Goal: Information Seeking & Learning: Compare options

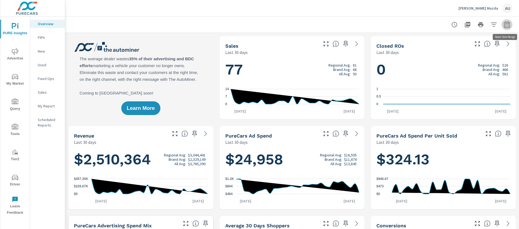
click at [506, 25] on icon "button" at bounding box center [506, 24] width 7 height 7
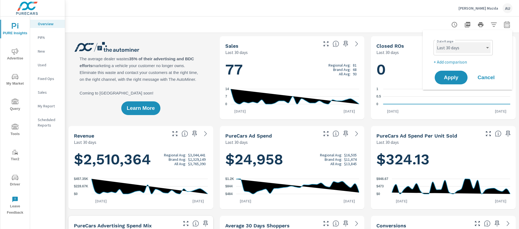
click at [456, 50] on select "Custom Yesterday Last week Last 7 days Last 14 days Last 30 days Last 45 days L…" at bounding box center [462, 47] width 55 height 11
click at [435, 42] on select "Custom Yesterday Last week Last 7 days Last 14 days Last 30 days Last 45 days L…" at bounding box center [462, 47] width 55 height 11
select select "custom"
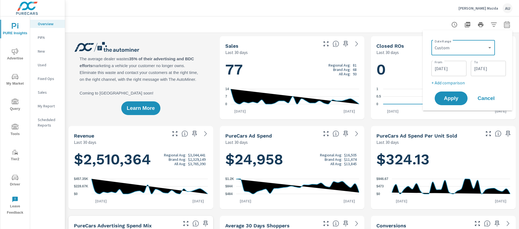
click at [442, 67] on input "08/30/2025" at bounding box center [448, 68] width 31 height 11
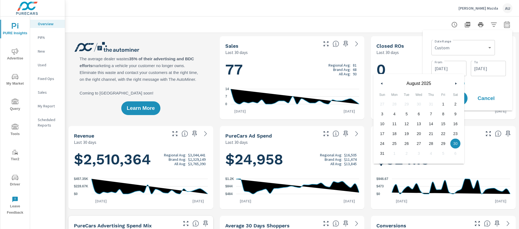
click at [380, 83] on icon "button" at bounding box center [380, 83] width 3 height 2
click at [382, 124] on span "15" at bounding box center [382, 123] width 12 height 7
type input "[DATE]"
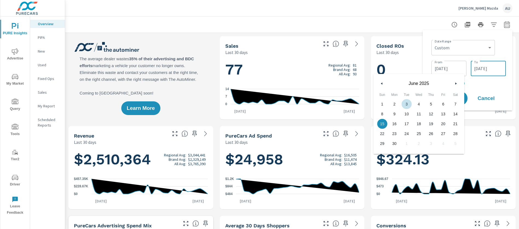
click at [500, 69] on input "09/28/2025" at bounding box center [488, 68] width 31 height 11
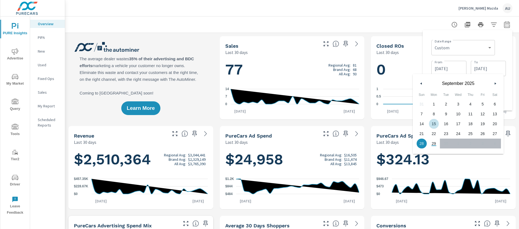
click at [434, 123] on span "15" at bounding box center [434, 123] width 12 height 7
type input "[DATE]"
click at [506, 53] on div "Date Range Custom Yesterday Last week Last 7 days Last 14 days Last 30 days Las…" at bounding box center [467, 70] width 81 height 72
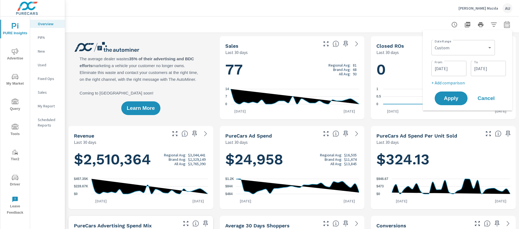
click at [449, 83] on p "+ Add comparison" at bounding box center [468, 82] width 74 height 7
select select "Previous period"
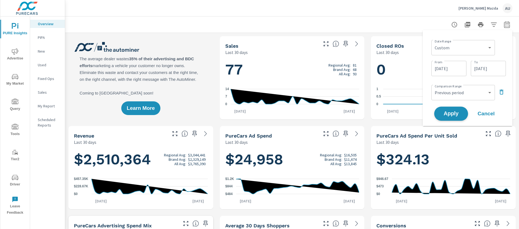
click at [453, 113] on span "Apply" at bounding box center [451, 113] width 22 height 5
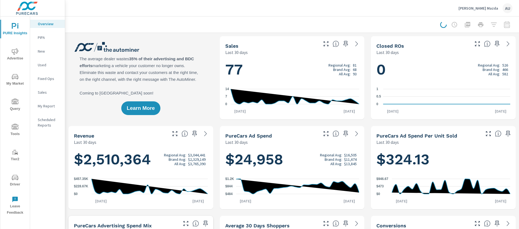
click at [372, 30] on div at bounding box center [292, 24] width 440 height 16
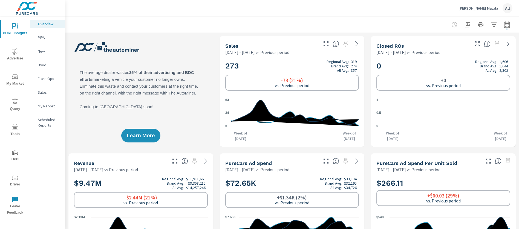
click at [199, 102] on div "Learn More" at bounding box center [140, 91] width 145 height 111
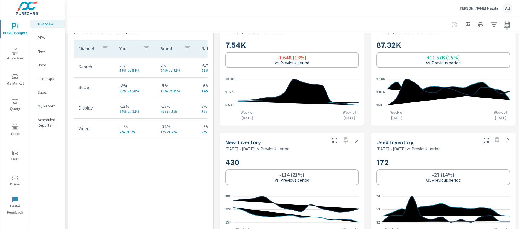
scroll to position [210, 0]
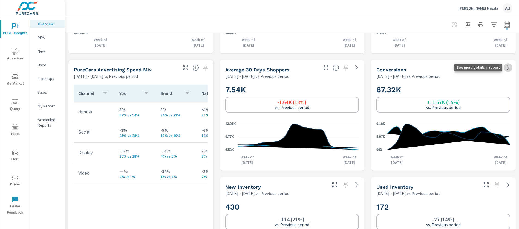
click at [508, 68] on icon at bounding box center [507, 67] width 2 height 5
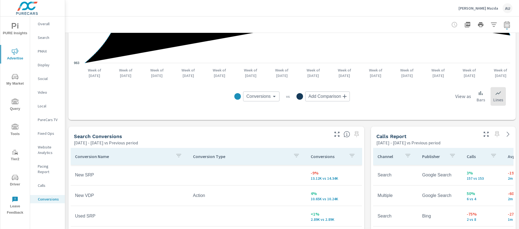
scroll to position [266, 0]
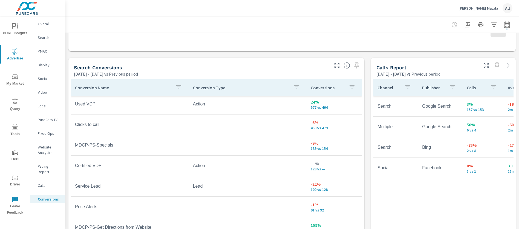
scroll to position [355, 0]
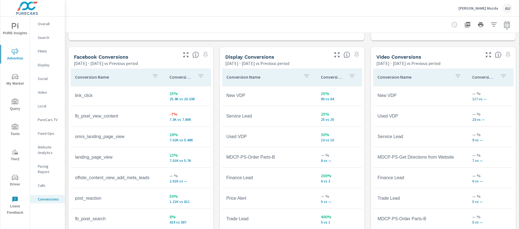
scroll to position [521, 0]
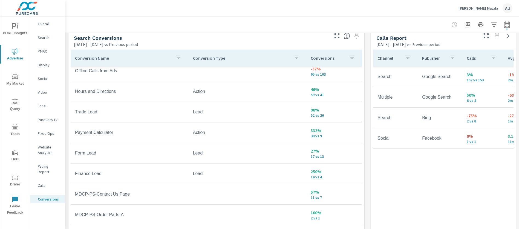
scroll to position [298, 0]
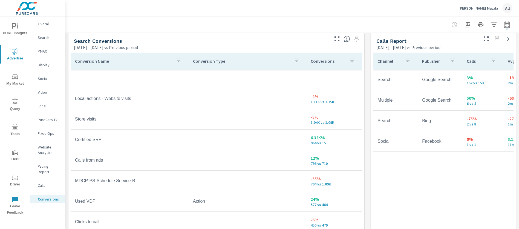
scroll to position [35, 0]
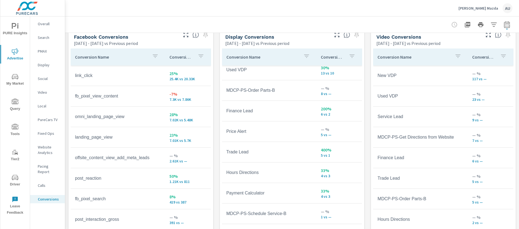
scroll to position [565, 0]
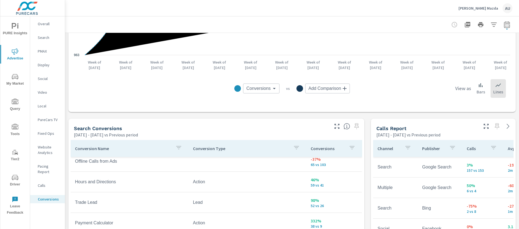
scroll to position [208, 0]
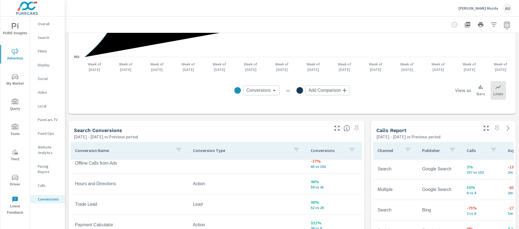
click at [42, 182] on p "Calls" at bounding box center [49, 184] width 23 height 5
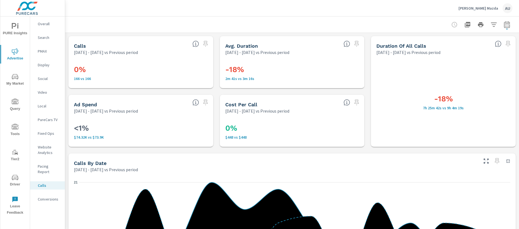
click at [43, 25] on p "Overall" at bounding box center [49, 23] width 23 height 5
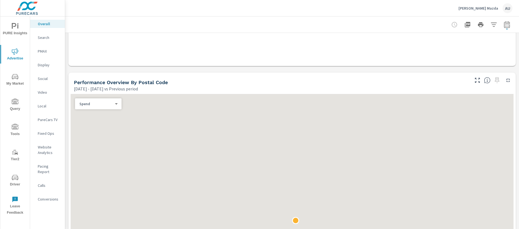
scroll to position [256, 0]
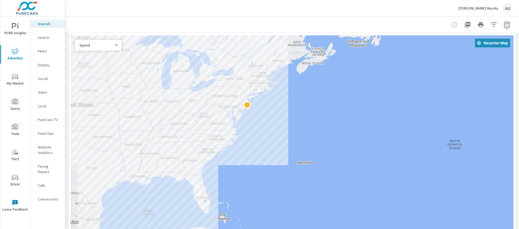
click at [249, 24] on div at bounding box center [292, 24] width 440 height 16
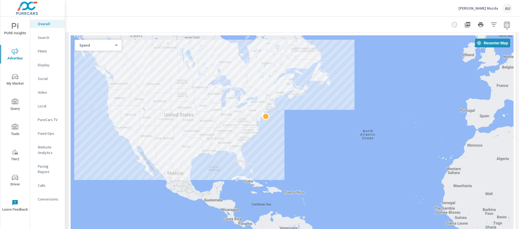
click at [146, 26] on div at bounding box center [292, 24] width 440 height 16
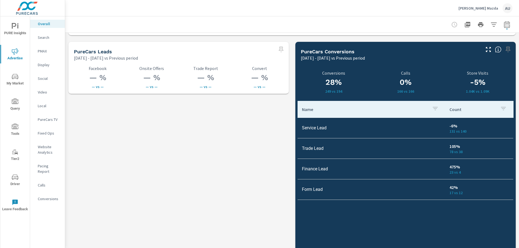
scroll to position [755, 0]
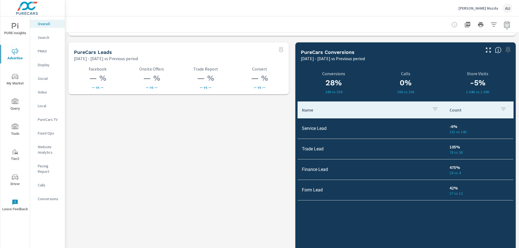
click at [42, 36] on p "Search" at bounding box center [49, 37] width 23 height 5
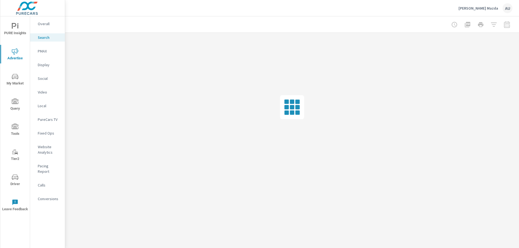
click at [12, 83] on span "My Market" at bounding box center [15, 79] width 26 height 13
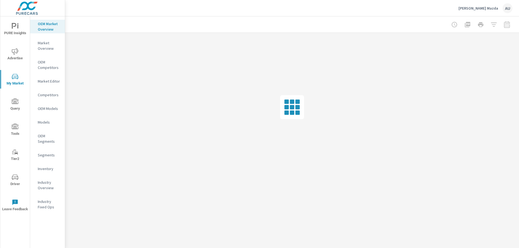
click at [16, 81] on span "My Market" at bounding box center [15, 79] width 26 height 13
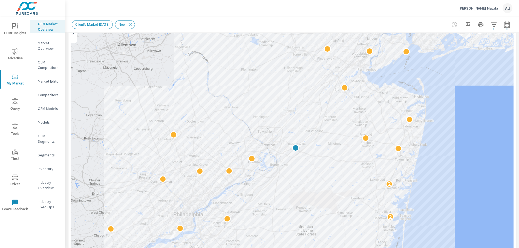
scroll to position [70, 0]
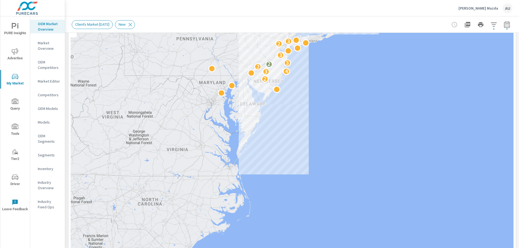
click at [334, 14] on div "[PERSON_NAME] Mazda AU" at bounding box center [292, 8] width 440 height 16
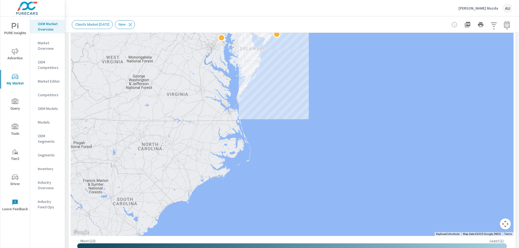
scroll to position [128, 0]
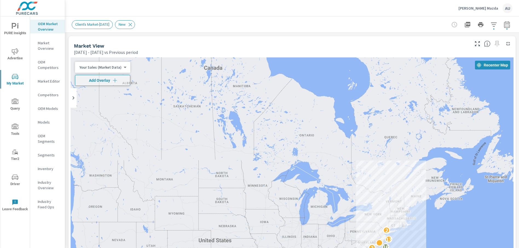
click at [427, 127] on div "3 16 13 2" at bounding box center [292, 209] width 443 height 304
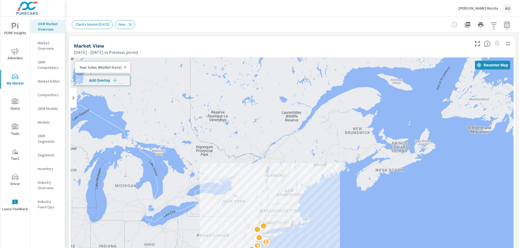
drag, startPoint x: 400, startPoint y: 157, endPoint x: 251, endPoint y: 44, distance: 186.5
click at [251, 44] on div "Market View Jun 15, 2025 - Sep 15, 2025 vs Previous period ← Move left → Move r…" at bounding box center [291, 208] width 447 height 345
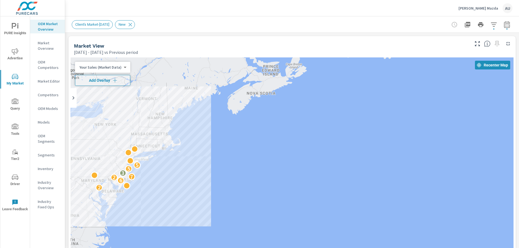
drag, startPoint x: 408, startPoint y: 165, endPoint x: 341, endPoint y: 71, distance: 115.8
click at [341, 71] on div "2 6 2 7 3 5 5" at bounding box center [292, 209] width 443 height 304
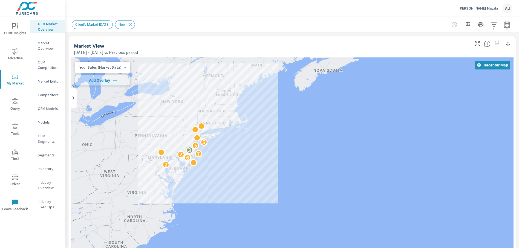
drag, startPoint x: 283, startPoint y: 177, endPoint x: 332, endPoint y: 146, distance: 57.8
click at [332, 146] on div "2 6 2 7 3 5 5" at bounding box center [292, 209] width 443 height 304
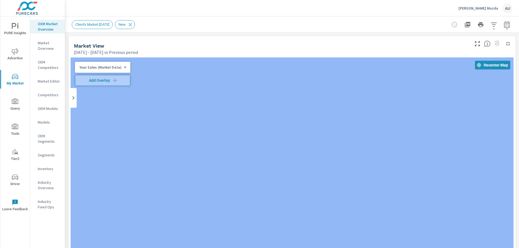
drag, startPoint x: 182, startPoint y: 125, endPoint x: 415, endPoint y: 150, distance: 234.4
click at [415, 150] on div at bounding box center [292, 209] width 443 height 304
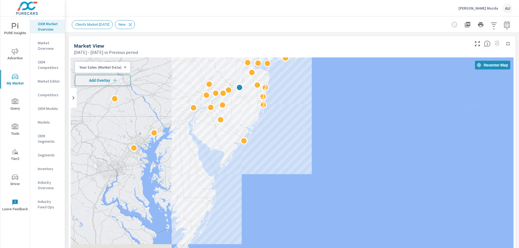
drag, startPoint x: 252, startPoint y: 146, endPoint x: 459, endPoint y: 207, distance: 216.1
click at [459, 207] on div "2 2 2" at bounding box center [292, 209] width 443 height 304
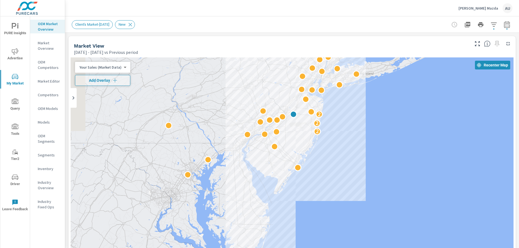
drag, startPoint x: 391, startPoint y: 167, endPoint x: 427, endPoint y: 191, distance: 43.3
click at [427, 191] on div "2 2 2" at bounding box center [292, 209] width 443 height 304
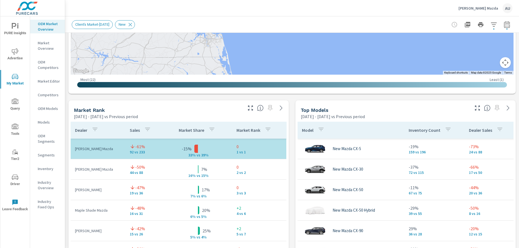
scroll to position [300, 0]
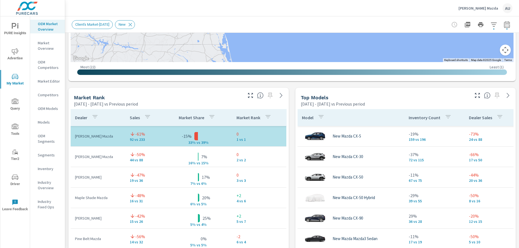
click at [291, 185] on div "Market View Jun 15, 2025 - Sep 15, 2025 vs Previous period ← Move left → Move r…" at bounding box center [292, 201] width 454 height 937
click at [295, 184] on div "Market View Jun 15, 2025 - Sep 15, 2025 vs Previous period ← Move left → Move r…" at bounding box center [292, 201] width 454 height 937
click at [294, 185] on div "Market View Jun 15, 2025 - Sep 15, 2025 vs Previous period ← Move left → Move r…" at bounding box center [292, 201] width 454 height 937
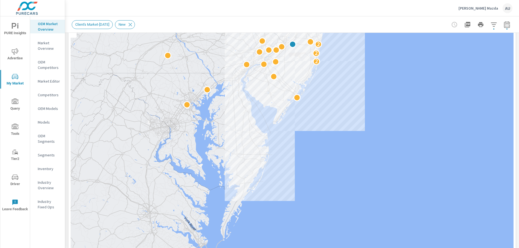
scroll to position [68, 0]
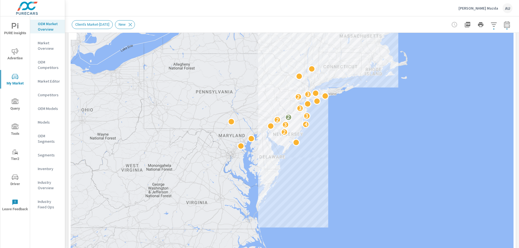
click at [323, 20] on div "Client's Market-[DATE] New" at bounding box center [254, 24] width 364 height 9
click at [283, 18] on div "Client's Market-[DATE] New" at bounding box center [292, 24] width 440 height 16
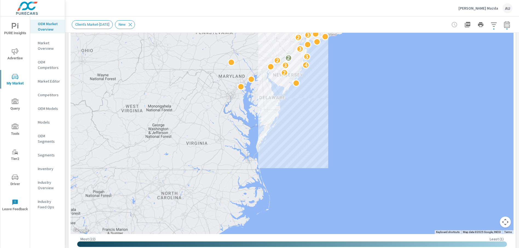
scroll to position [123, 0]
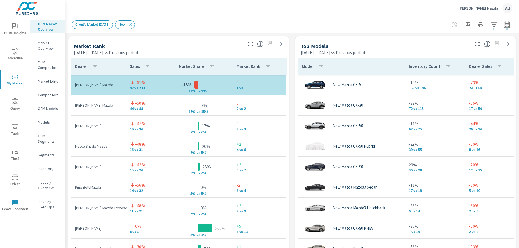
scroll to position [348, 0]
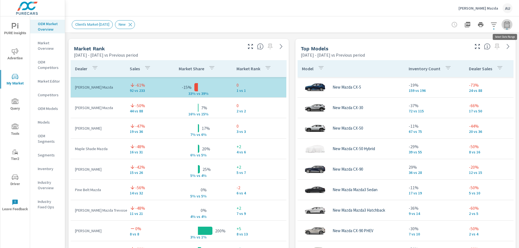
click at [506, 27] on icon "button" at bounding box center [507, 24] width 6 height 7
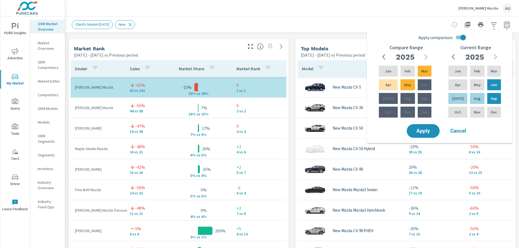
click at [438, 7] on div "[PERSON_NAME] Mazda AU" at bounding box center [292, 8] width 440 height 16
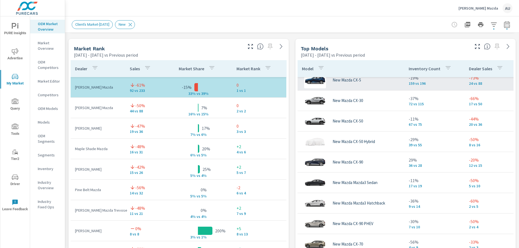
scroll to position [0, 0]
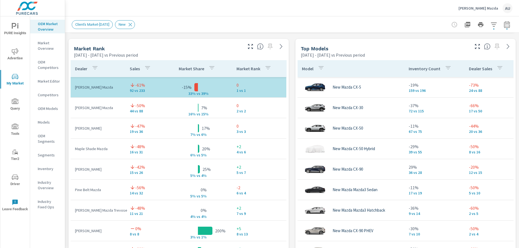
click at [387, 36] on div "Market View Jun 15, 2025 - Sep 15, 2025 vs Previous period ← Move left → Move r…" at bounding box center [292, 152] width 454 height 937
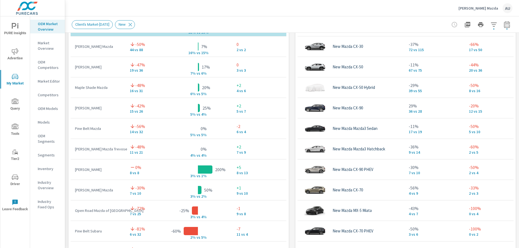
scroll to position [411, 0]
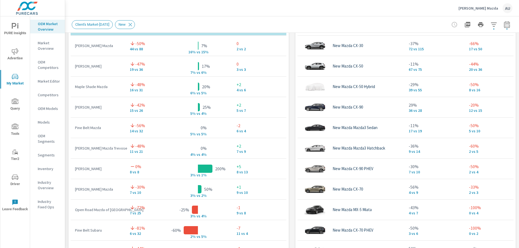
scroll to position [52, 0]
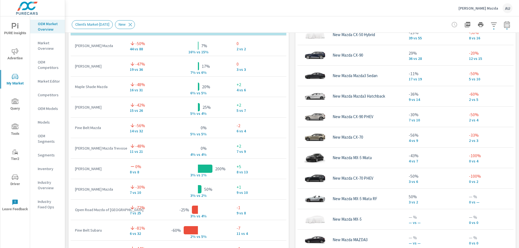
click at [288, 156] on div "Dealer Sales Market Share Market Rank Hamilton Mazda -61% 92 vs 233 -15% 33% v …" at bounding box center [178, 129] width 220 height 267
click at [291, 155] on div "Market View Jun 15, 2025 - Sep 15, 2025 vs Previous period ← Move left → Move r…" at bounding box center [292, 90] width 454 height 937
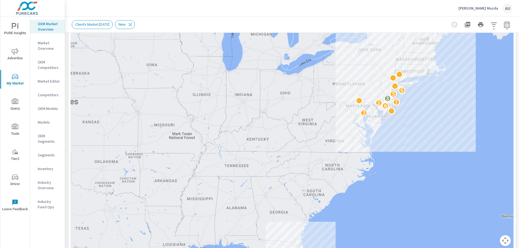
scroll to position [106, 0]
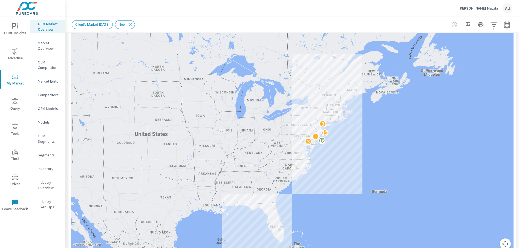
drag, startPoint x: 402, startPoint y: 130, endPoint x: 379, endPoint y: 133, distance: 22.6
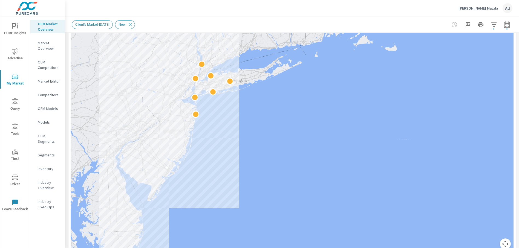
drag, startPoint x: 210, startPoint y: 112, endPoint x: 494, endPoint y: 131, distance: 284.8
click at [494, 131] on div at bounding box center [292, 104] width 443 height 304
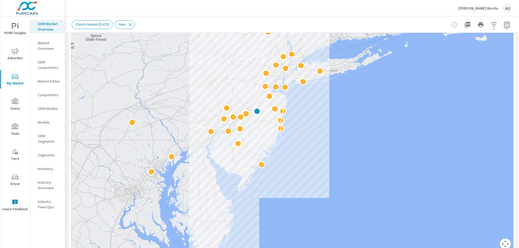
drag, startPoint x: 442, startPoint y: 138, endPoint x: 493, endPoint y: 126, distance: 52.7
drag, startPoint x: 507, startPoint y: 24, endPoint x: 510, endPoint y: 23, distance: 3.6
click at [507, 24] on icon "button" at bounding box center [506, 24] width 7 height 7
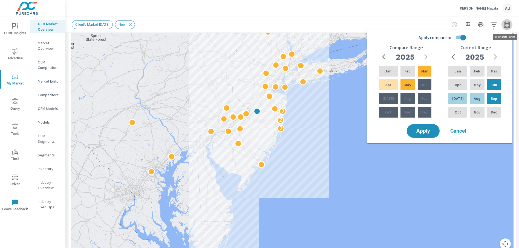
click at [505, 22] on icon "button" at bounding box center [506, 24] width 7 height 7
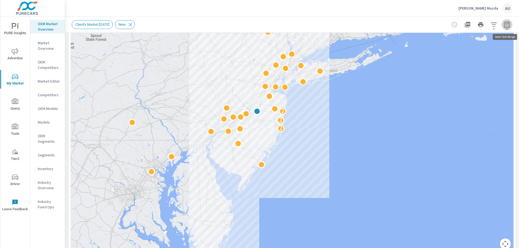
click at [505, 22] on icon "button" at bounding box center [506, 24] width 7 height 7
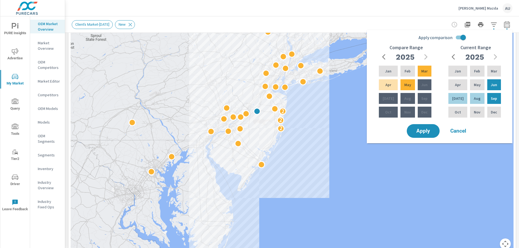
click at [416, 47] on h6 "Compare Range" at bounding box center [405, 47] width 33 height 5
click at [458, 35] on input "Apply comparison" at bounding box center [462, 37] width 31 height 10
checkbox input "false"
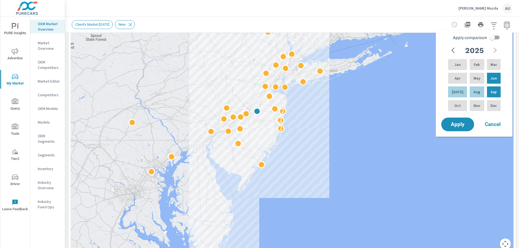
click at [510, 25] on button "button" at bounding box center [506, 24] width 11 height 11
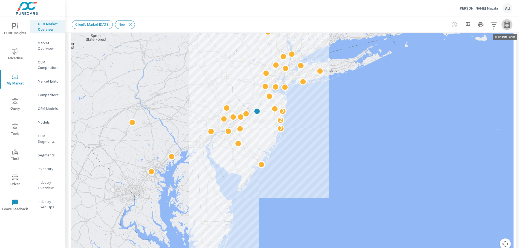
click at [505, 25] on icon "button" at bounding box center [507, 25] width 4 height 2
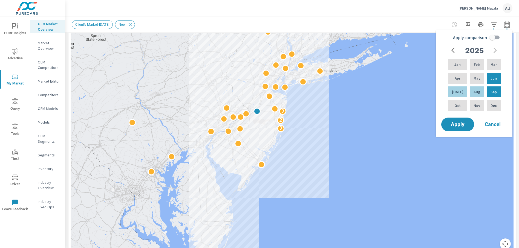
click at [495, 38] on input "Apply comparison" at bounding box center [491, 37] width 31 height 10
checkbox input "true"
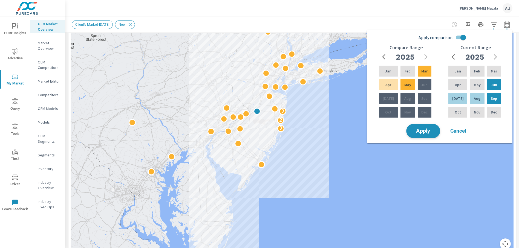
click at [418, 132] on span "Apply" at bounding box center [423, 131] width 22 height 5
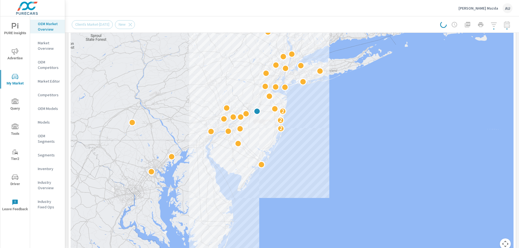
click at [510, 27] on div at bounding box center [476, 24] width 72 height 11
click at [507, 26] on div at bounding box center [476, 24] width 72 height 11
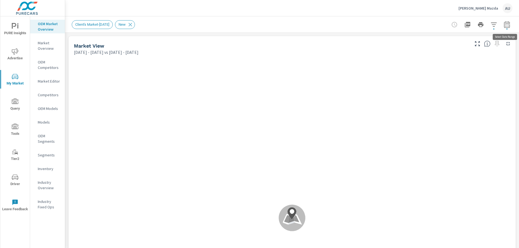
click at [505, 25] on icon "button" at bounding box center [506, 24] width 7 height 7
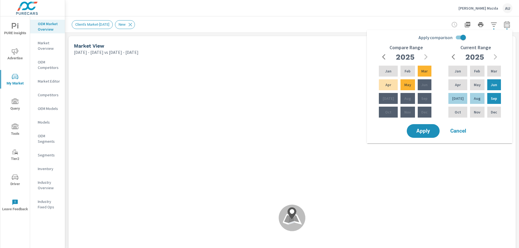
click at [414, 47] on h6 "Compare Range" at bounding box center [405, 47] width 33 height 5
click at [382, 56] on icon "button" at bounding box center [385, 57] width 7 height 7
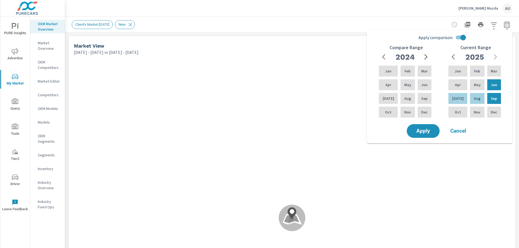
drag, startPoint x: 359, startPoint y: 47, endPoint x: 460, endPoint y: 42, distance: 101.9
click at [359, 46] on div "Market View" at bounding box center [271, 46] width 394 height 6
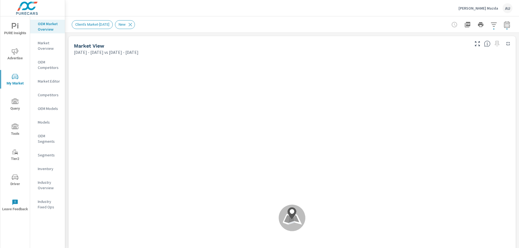
click at [507, 23] on icon "button" at bounding box center [507, 24] width 6 height 7
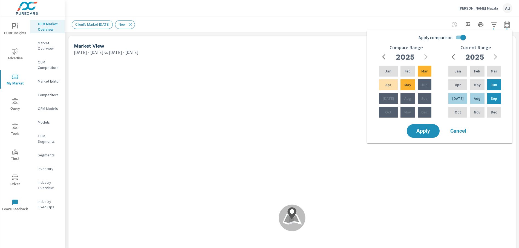
click at [456, 132] on span "Cancel" at bounding box center [458, 131] width 22 height 5
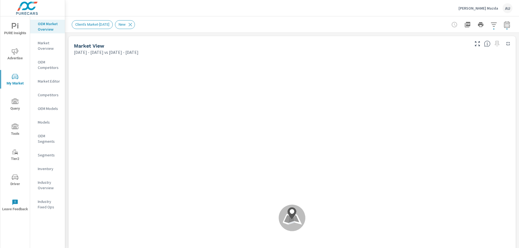
scroll to position [41, 0]
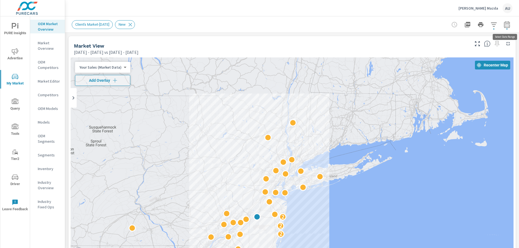
click at [507, 28] on button "button" at bounding box center [506, 24] width 11 height 11
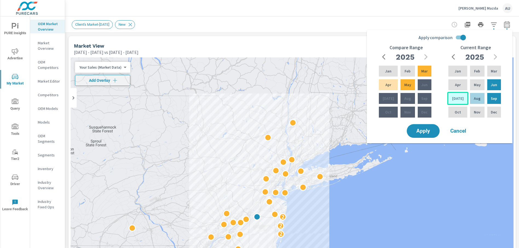
click at [457, 98] on p "[DATE]" at bounding box center [457, 98] width 11 height 5
click at [488, 99] on div "Sep" at bounding box center [494, 98] width 16 height 13
click at [426, 129] on span "Apply" at bounding box center [423, 131] width 22 height 5
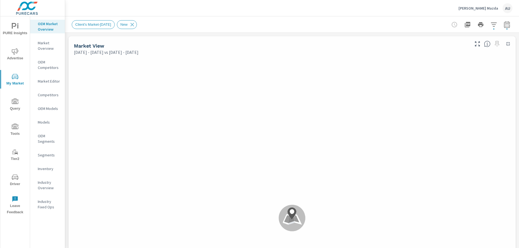
scroll to position [41, 0]
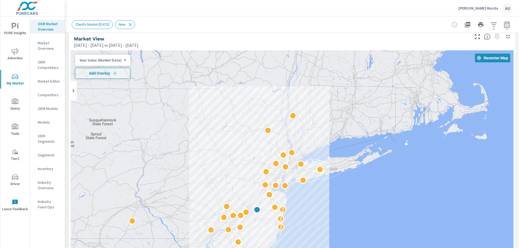
scroll to position [8, 0]
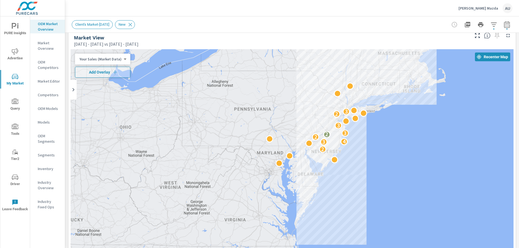
click at [339, 32] on div "Client's Market-[DATE] New" at bounding box center [292, 24] width 440 height 16
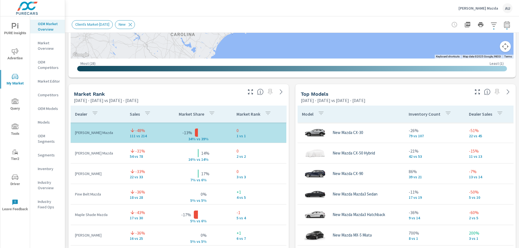
scroll to position [312, 0]
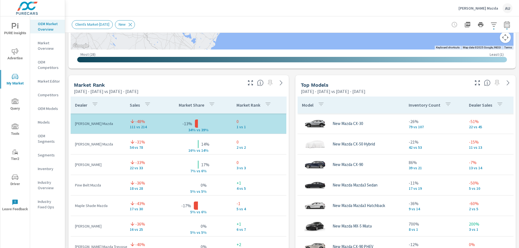
click at [291, 150] on div "Market View [DATE] - [DATE] vs [DATE] - [DATE] ← Move left → Move right ↑ Move …" at bounding box center [292, 189] width 454 height 937
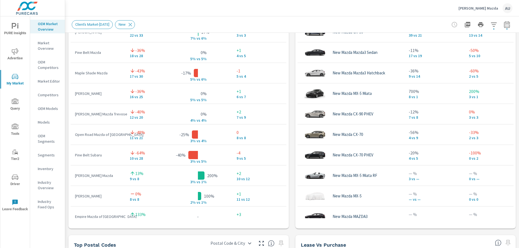
scroll to position [441, 0]
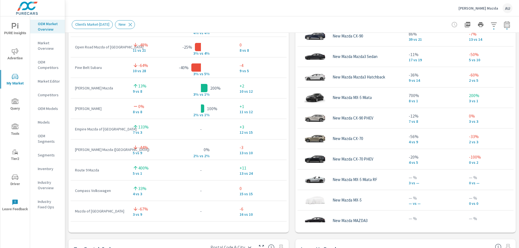
scroll to position [92, 0]
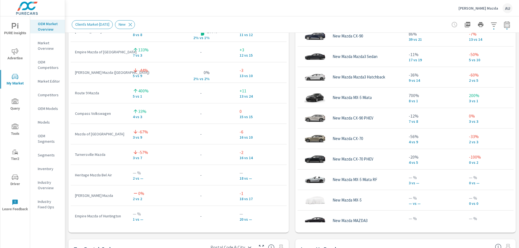
scroll to position [169, 0]
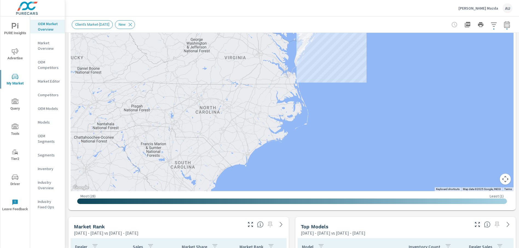
scroll to position [166, 0]
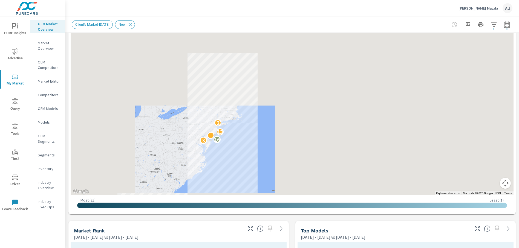
scroll to position [180, 0]
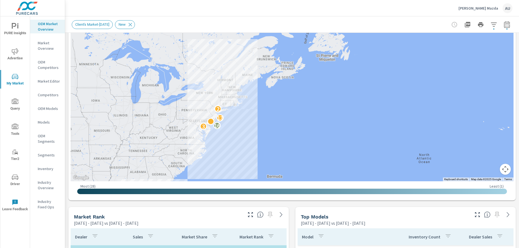
click at [220, 220] on div "[DATE] - [DATE] vs [DATE] - [DATE]" at bounding box center [158, 223] width 168 height 7
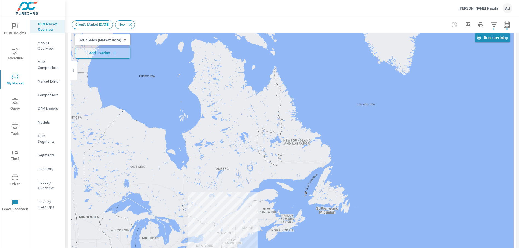
scroll to position [27, 0]
click at [507, 27] on icon "button" at bounding box center [506, 24] width 7 height 7
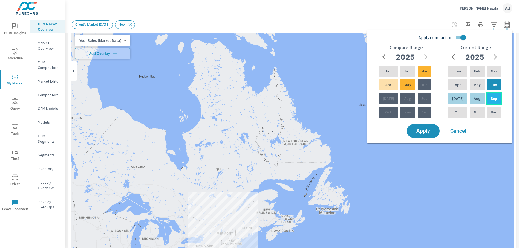
click at [490, 100] on p "Sep" at bounding box center [493, 98] width 6 height 5
click at [454, 37] on input "Apply comparison" at bounding box center [462, 37] width 31 height 10
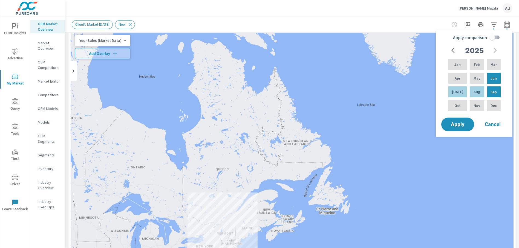
click at [495, 37] on input "Apply comparison" at bounding box center [491, 37] width 31 height 10
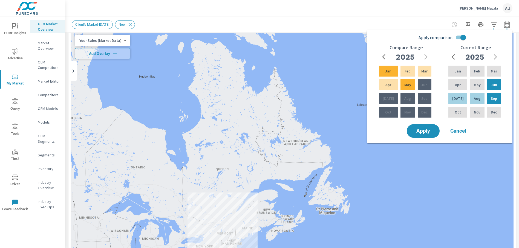
click at [455, 37] on input "Apply comparison" at bounding box center [462, 37] width 31 height 10
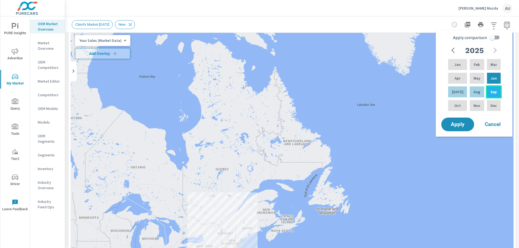
click at [492, 92] on p "Sep" at bounding box center [493, 91] width 6 height 5
click at [493, 37] on input "Apply comparison" at bounding box center [491, 37] width 31 height 10
checkbox input "true"
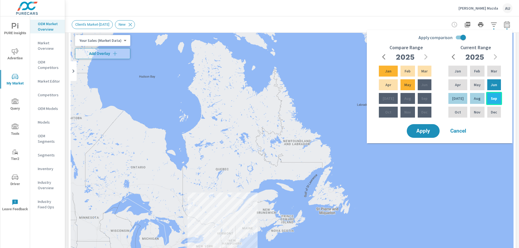
click at [493, 97] on p "Sep" at bounding box center [493, 98] width 6 height 5
click at [491, 98] on p "Sep" at bounding box center [493, 98] width 6 height 5
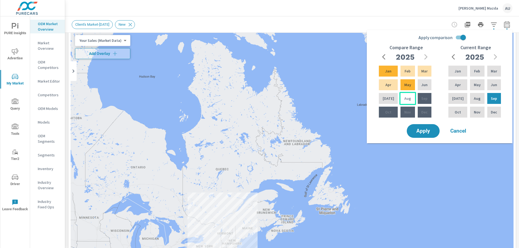
click at [405, 100] on p "Aug" at bounding box center [407, 98] width 7 height 5
click at [411, 100] on div "Aug" at bounding box center [407, 98] width 16 height 13
click at [404, 102] on div "Aug" at bounding box center [407, 98] width 16 height 13
drag, startPoint x: 422, startPoint y: 125, endPoint x: 425, endPoint y: 133, distance: 9.0
click at [422, 125] on button "Apply" at bounding box center [423, 131] width 34 height 14
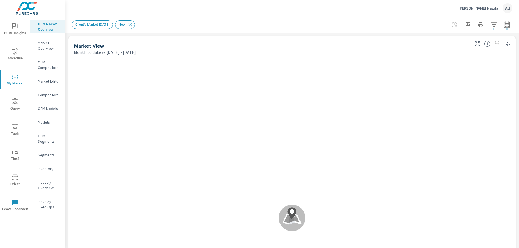
drag, startPoint x: 358, startPoint y: 48, endPoint x: 454, endPoint y: 45, distance: 96.6
click at [367, 48] on div "Market View" at bounding box center [271, 46] width 394 height 6
click at [507, 26] on icon "button" at bounding box center [507, 25] width 4 height 2
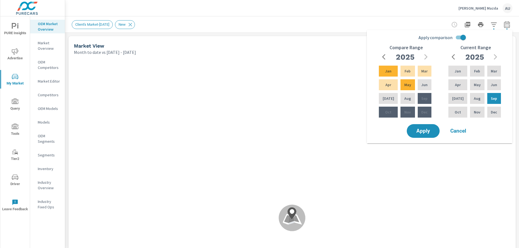
click at [411, 49] on h6 "Compare Range" at bounding box center [405, 47] width 33 height 5
click at [409, 47] on h6 "Compare Range" at bounding box center [405, 47] width 33 height 5
click at [425, 58] on div "2025" at bounding box center [405, 56] width 53 height 11
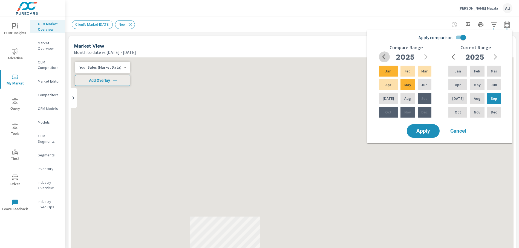
drag, startPoint x: 384, startPoint y: 56, endPoint x: 422, endPoint y: 56, distance: 37.8
click at [384, 56] on icon "button" at bounding box center [385, 57] width 7 height 7
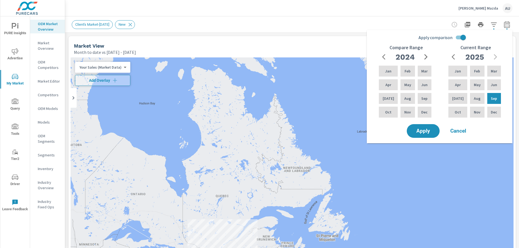
click at [427, 57] on icon "button" at bounding box center [425, 57] width 7 height 7
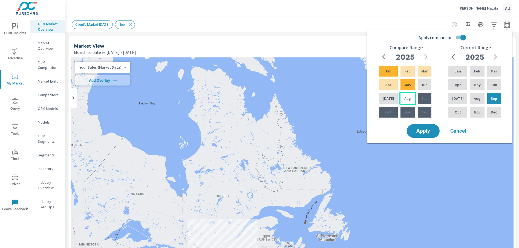
click at [404, 100] on p "Aug" at bounding box center [407, 98] width 7 height 5
click at [404, 99] on p "Aug" at bounding box center [407, 98] width 7 height 5
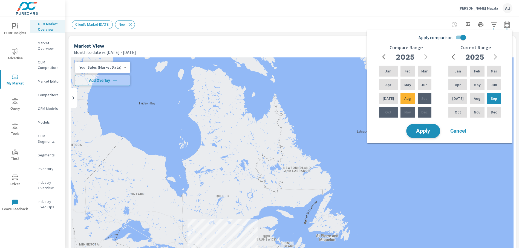
click at [427, 129] on span "Apply" at bounding box center [423, 131] width 22 height 5
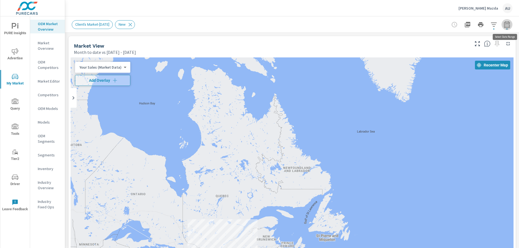
click at [504, 28] on icon "button" at bounding box center [507, 24] width 6 height 7
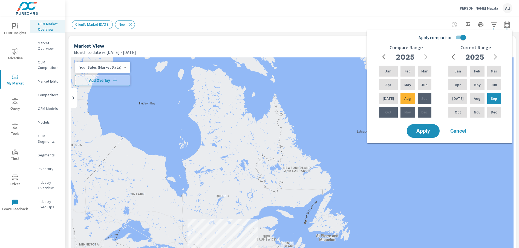
click at [484, 123] on div "Apply comparison Compare Range [DATE] Feb Mar Apr May Jun [DATE] Aug Sep Oct No…" at bounding box center [440, 84] width 146 height 109
click at [459, 130] on span "Cancel" at bounding box center [458, 131] width 22 height 5
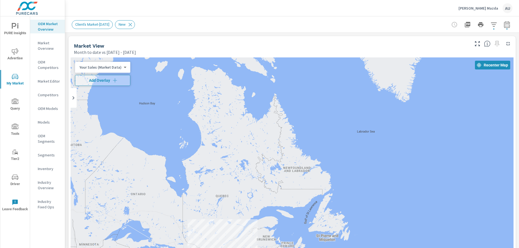
click at [210, 45] on div "Market View" at bounding box center [271, 46] width 394 height 6
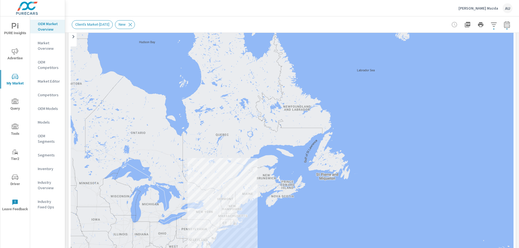
scroll to position [64, 0]
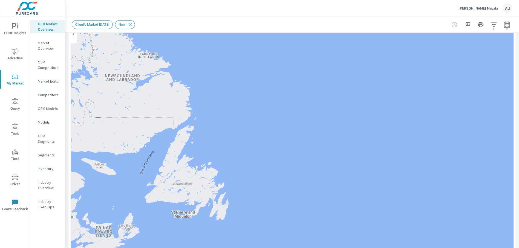
click at [368, 8] on div "[PERSON_NAME] Mazda AU" at bounding box center [292, 8] width 440 height 16
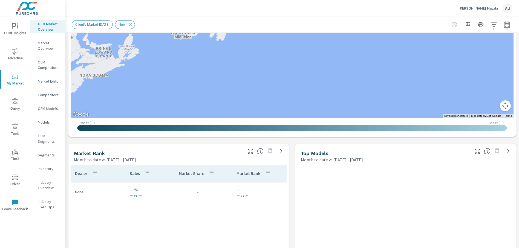
scroll to position [270, 0]
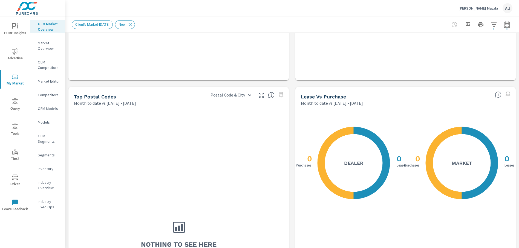
scroll to position [619, 0]
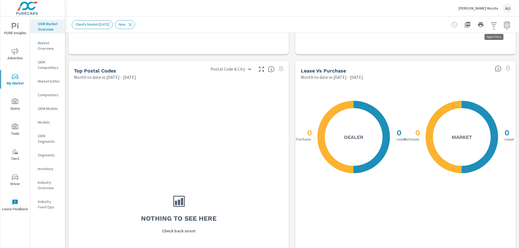
click at [492, 24] on icon "button" at bounding box center [493, 24] width 6 height 4
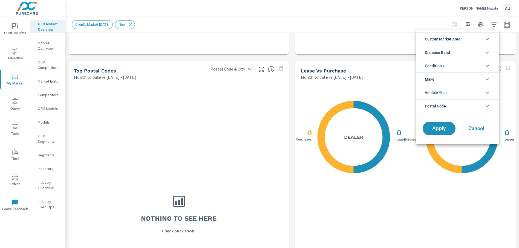
drag, startPoint x: 506, startPoint y: 24, endPoint x: 495, endPoint y: 25, distance: 11.3
click at [495, 25] on div at bounding box center [259, 124] width 519 height 248
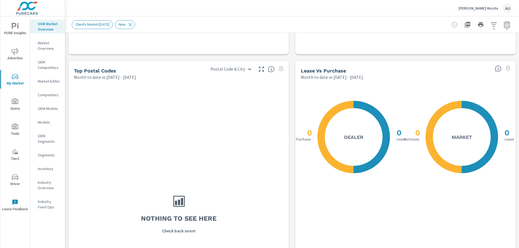
click at [492, 26] on icon "button" at bounding box center [493, 24] width 7 height 7
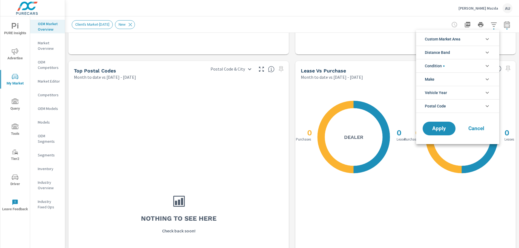
click at [463, 68] on li "Condition" at bounding box center [457, 65] width 83 height 13
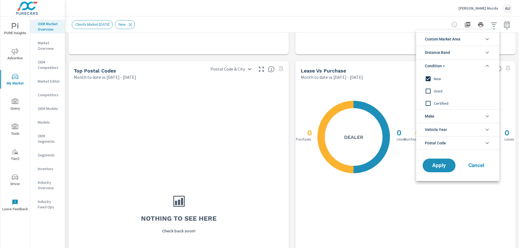
click at [472, 67] on li "Condition" at bounding box center [457, 65] width 83 height 13
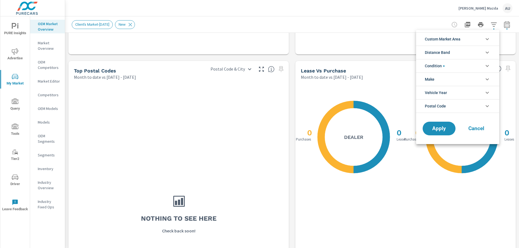
click at [509, 26] on div at bounding box center [259, 124] width 519 height 248
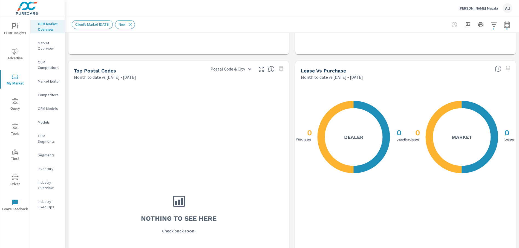
click at [507, 25] on div "Custom Market Area (none) Client's Market-[DATE] Dealer Zip Codes New Market-[D…" at bounding box center [259, 124] width 519 height 248
click at [507, 25] on icon "button" at bounding box center [506, 24] width 7 height 7
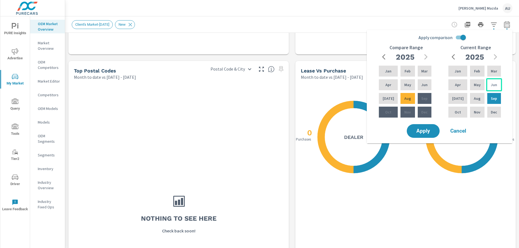
click at [491, 86] on p "Jun" at bounding box center [493, 84] width 6 height 5
click at [489, 100] on div "Sep" at bounding box center [494, 98] width 16 height 13
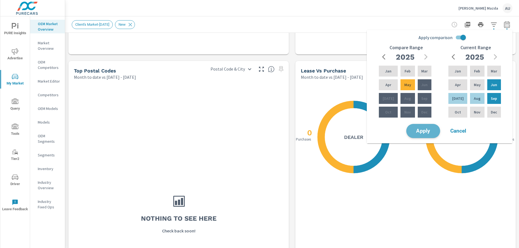
click at [424, 133] on span "Apply" at bounding box center [423, 131] width 22 height 5
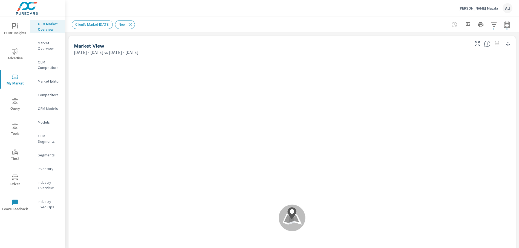
click at [508, 27] on icon "button" at bounding box center [506, 24] width 7 height 7
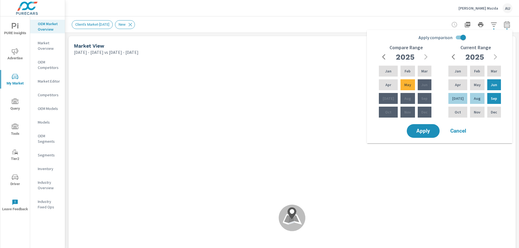
click at [19, 62] on button "Advertise" at bounding box center [15, 54] width 30 height 19
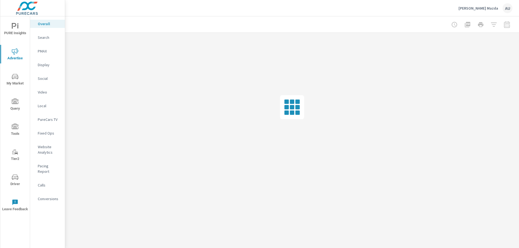
click at [507, 25] on div at bounding box center [480, 24] width 63 height 11
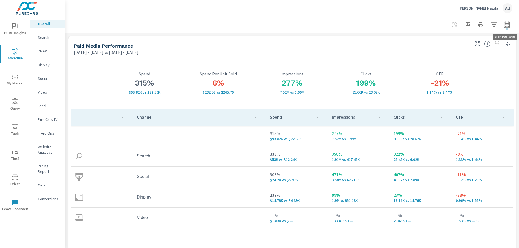
click at [507, 25] on icon "button" at bounding box center [506, 24] width 7 height 7
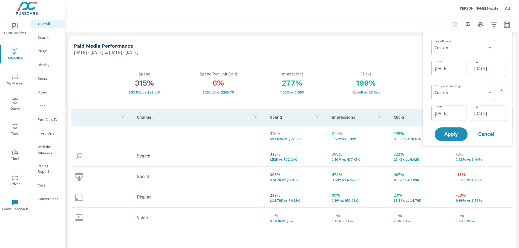
click at [446, 66] on input "[DATE]" at bounding box center [448, 68] width 31 height 11
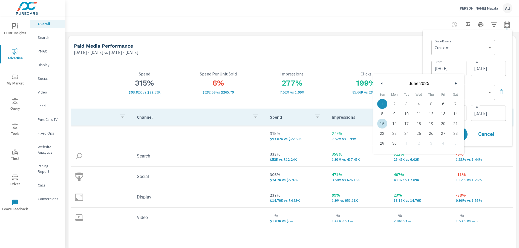
click at [382, 124] on span "15" at bounding box center [382, 123] width 12 height 7
type input "[DATE]"
click at [479, 73] on input "[DATE]" at bounding box center [488, 68] width 31 height 11
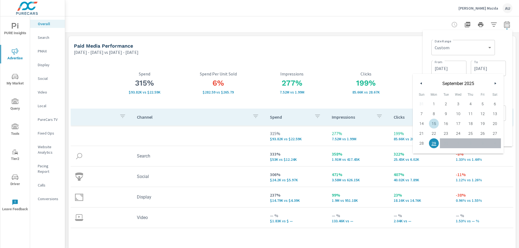
click at [435, 122] on span "15" at bounding box center [434, 123] width 12 height 7
type input "[DATE]"
click at [506, 49] on div "Date Range Custom [DATE] Last week Last 7 days Last 14 days Last 30 days Last 4…" at bounding box center [467, 88] width 81 height 108
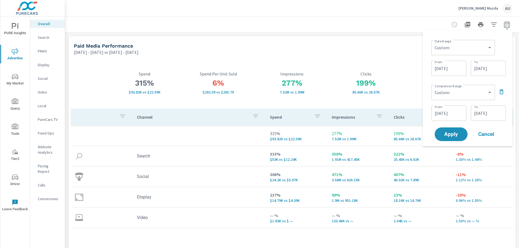
click at [502, 93] on icon "button" at bounding box center [501, 91] width 4 height 5
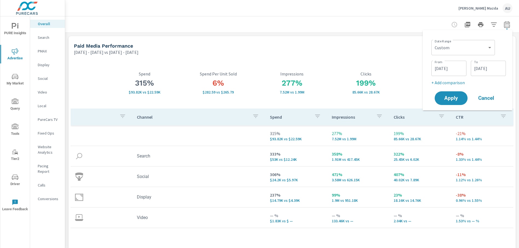
click at [448, 82] on p "+ Add comparison" at bounding box center [468, 82] width 74 height 7
select select "Previous period"
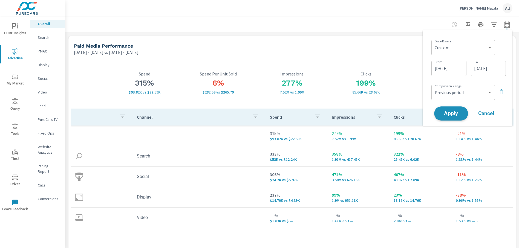
click at [457, 118] on button "Apply" at bounding box center [451, 113] width 34 height 14
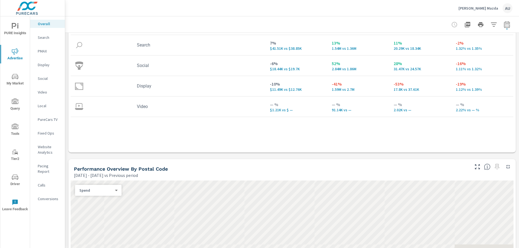
scroll to position [112, 0]
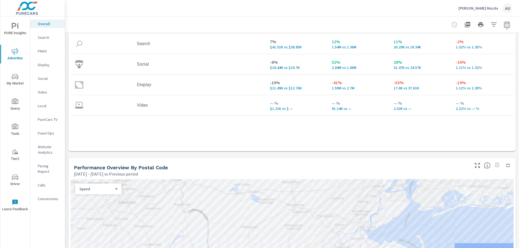
click at [209, 150] on div "2% $72.65K vs $71.3K Spend 29% $266.11 vs $206.08 Spend Per Unit Sold 2% 6.05M …" at bounding box center [291, 47] width 447 height 208
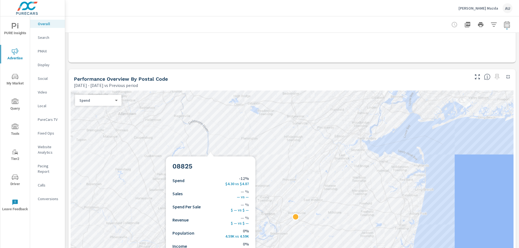
scroll to position [203, 0]
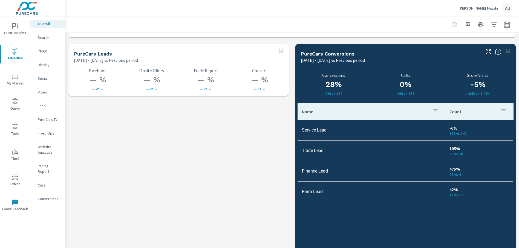
scroll to position [780, 0]
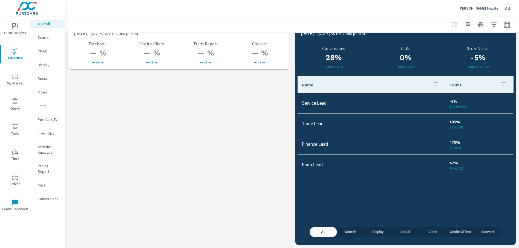
click at [45, 122] on div "PureCars TV" at bounding box center [47, 119] width 35 height 8
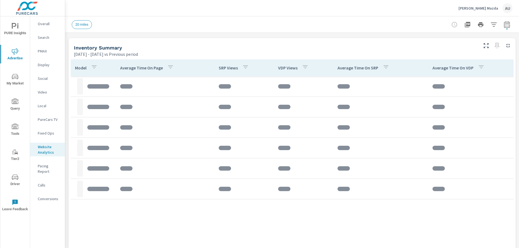
scroll to position [233, 0]
click at [204, 33] on header "20 miles" at bounding box center [292, 24] width 454 height 16
click at [206, 37] on div "Analytics Totals [DATE] - [DATE] vs Previous period -6% 72.82K vs 77.26K Sessio…" at bounding box center [292, 239] width 454 height 878
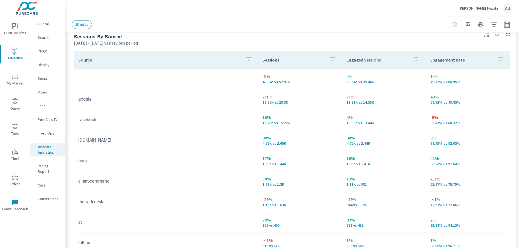
scroll to position [595, 0]
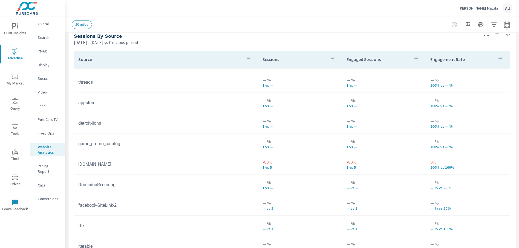
scroll to position [467, 0]
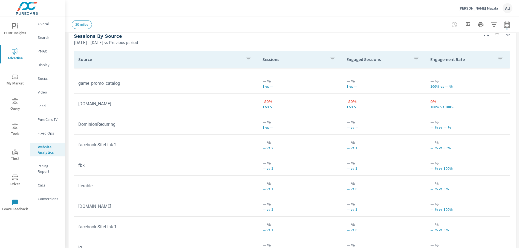
scroll to position [663, 0]
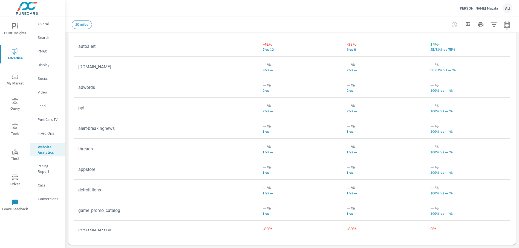
scroll to position [467, 0]
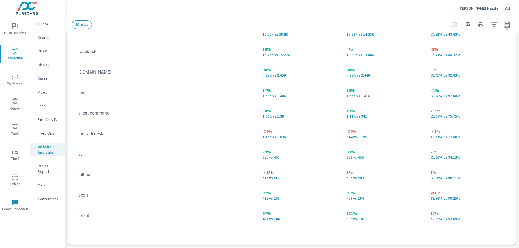
click at [51, 189] on nav "Overall Search PMAX Display Social Video Local PureCars TV Fixed Ops Website An…" at bounding box center [47, 113] width 35 height 194
click at [46, 196] on p "Conversions" at bounding box center [49, 198] width 23 height 5
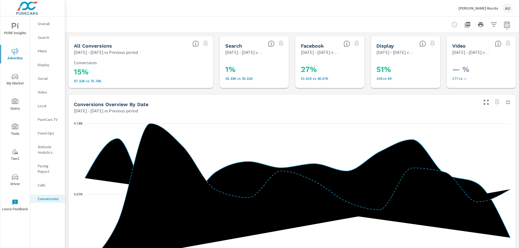
scroll to position [16, 0]
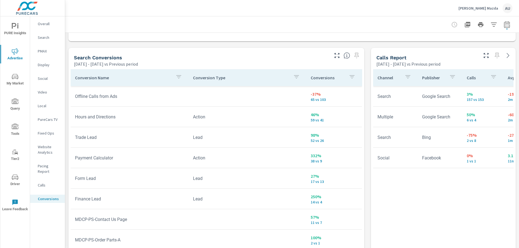
scroll to position [355, 0]
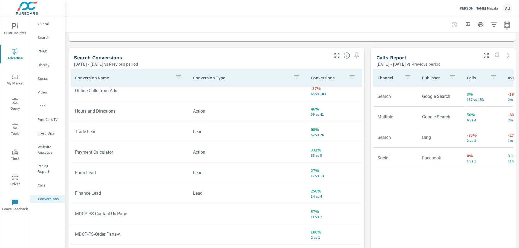
click at [368, 189] on div "All Conversions [DATE] - [DATE] vs Previous period 15% 87.32K vs 75.76K Convers…" at bounding box center [292, 132] width 454 height 761
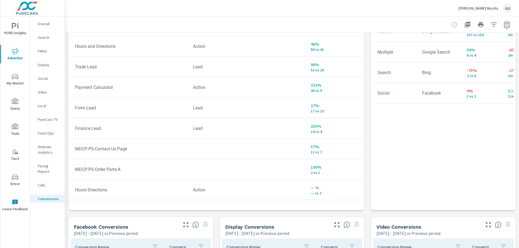
scroll to position [357, 0]
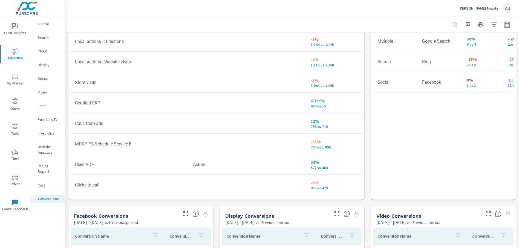
scroll to position [6, 0]
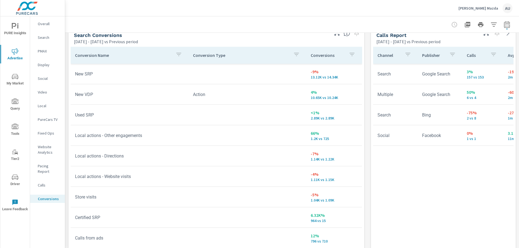
scroll to position [303, 0]
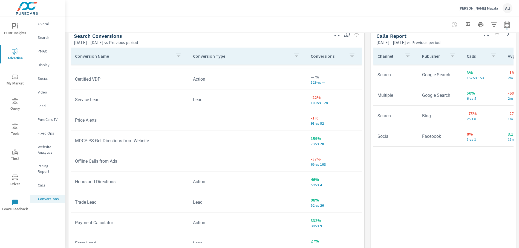
scroll to position [355, 0]
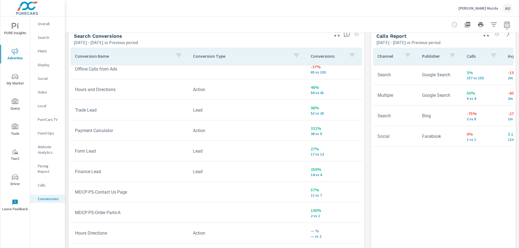
click at [506, 21] on icon "button" at bounding box center [506, 24] width 7 height 7
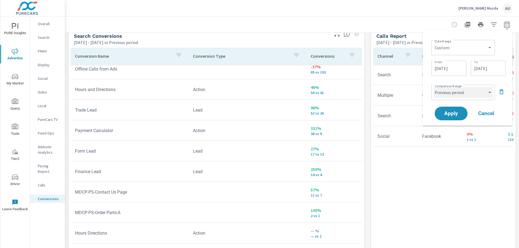
click at [468, 91] on select "Custom Previous period Previous month Previous year" at bounding box center [462, 92] width 59 height 11
click at [433, 87] on select "Custom Previous period Previous month Previous year" at bounding box center [462, 92] width 59 height 11
select select "Previous year"
click at [449, 114] on span "Apply" at bounding box center [451, 113] width 22 height 5
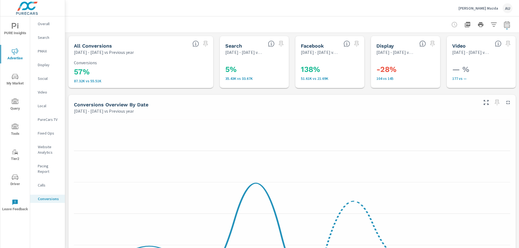
scroll to position [349, 0]
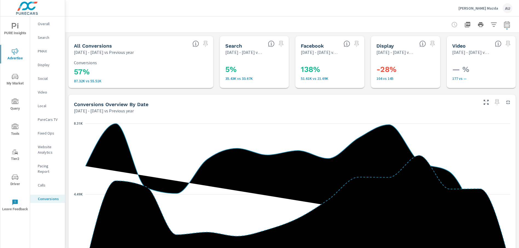
click at [219, 11] on div "[PERSON_NAME] Mazda AU" at bounding box center [292, 8] width 440 height 16
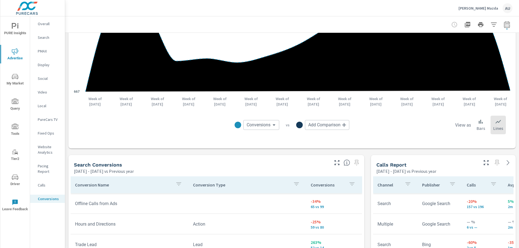
scroll to position [174, 0]
click at [143, 150] on div "All Conversions [DATE] - [DATE] vs Previous year 57% 87.32K vs 55.51K Conversio…" at bounding box center [292, 239] width 454 height 761
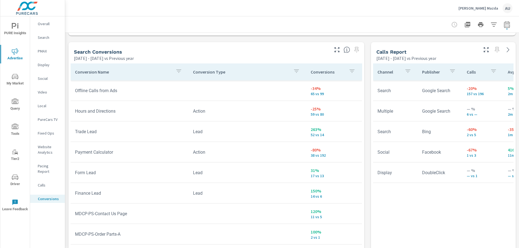
scroll to position [375, 0]
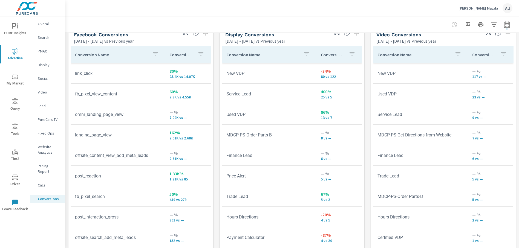
scroll to position [546, 0]
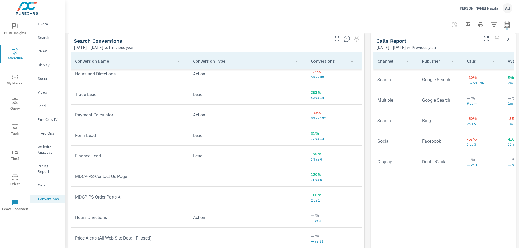
scroll to position [306, 0]
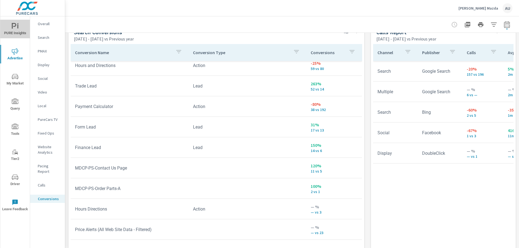
click at [12, 33] on span "PURE Insights" at bounding box center [15, 29] width 26 height 13
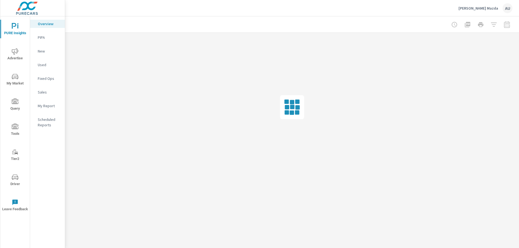
click at [14, 77] on icon "nav menu" at bounding box center [15, 77] width 3 height 0
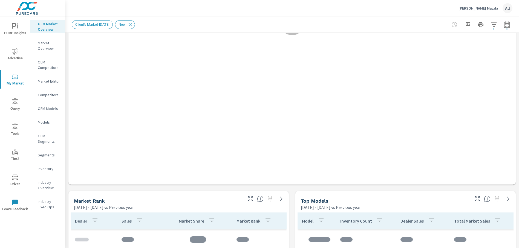
scroll to position [196, 0]
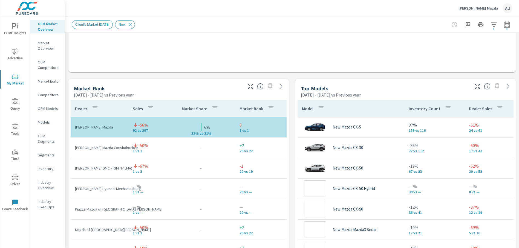
scroll to position [41, 0]
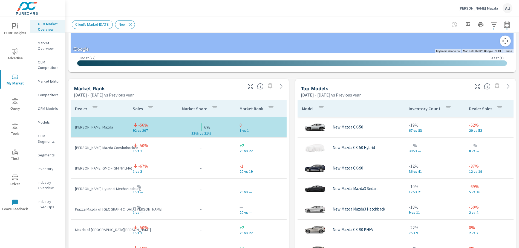
click at [293, 178] on div "Market View [DATE] - [DATE] vs Previous year ← Move left → Move right ↑ Move up…" at bounding box center [292, 192] width 454 height 937
click at [46, 47] on p "Market Overview" at bounding box center [49, 45] width 23 height 11
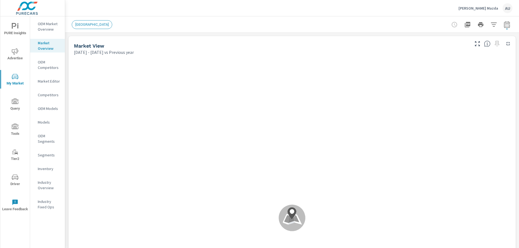
click at [92, 24] on span "[GEOGRAPHIC_DATA]" at bounding box center [92, 24] width 40 height 4
click at [51, 65] on p "OEM Competitors" at bounding box center [49, 64] width 23 height 11
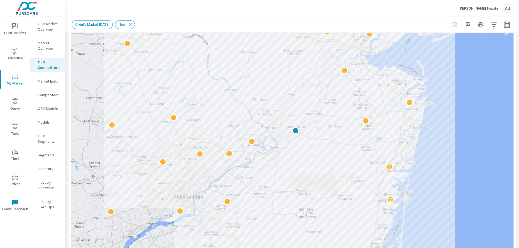
scroll to position [83, 0]
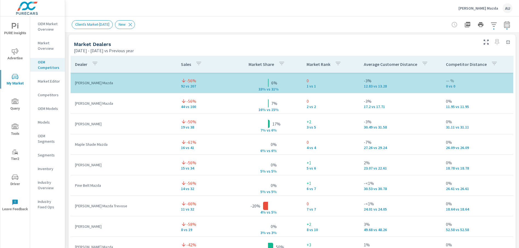
scroll to position [357, 0]
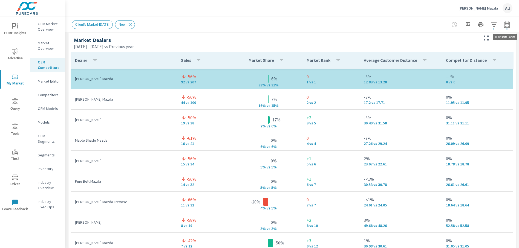
click at [507, 24] on icon "button" at bounding box center [506, 24] width 7 height 7
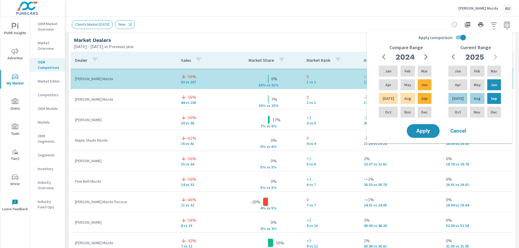
click at [297, 30] on div "Client's Market-[DATE] New" at bounding box center [292, 24] width 440 height 16
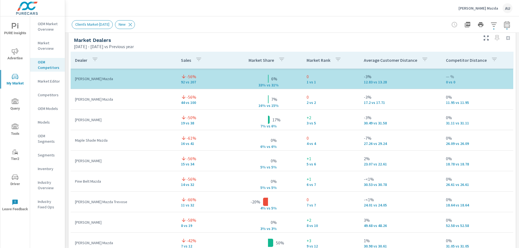
click at [307, 35] on div "Market Dealers [DATE] - [DATE] vs Previous year" at bounding box center [273, 39] width 411 height 19
click at [257, 34] on div "Market Dealers [DATE] - [DATE] vs Previous year" at bounding box center [273, 39] width 411 height 19
click at [359, 21] on div "Client's Market-[DATE] New" at bounding box center [254, 24] width 364 height 9
click at [398, 31] on div "Client's Market-[DATE] New" at bounding box center [292, 24] width 440 height 16
click at [347, 8] on div "[PERSON_NAME] Mazda AU" at bounding box center [292, 8] width 440 height 16
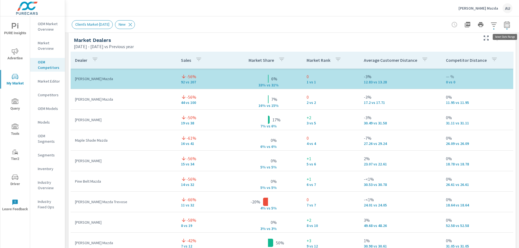
click at [506, 26] on icon "button" at bounding box center [506, 24] width 7 height 7
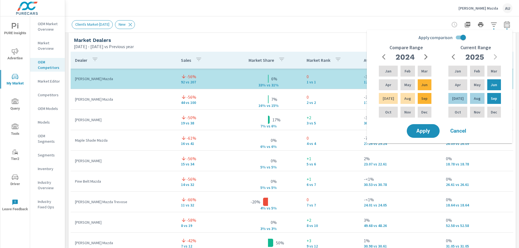
click at [460, 132] on span "Cancel" at bounding box center [458, 131] width 22 height 5
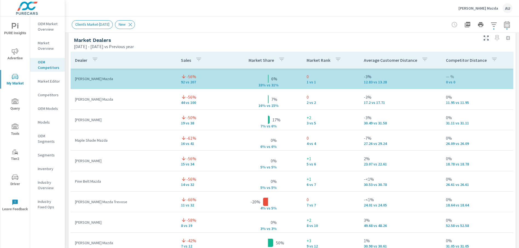
click at [507, 28] on button "button" at bounding box center [506, 24] width 11 height 11
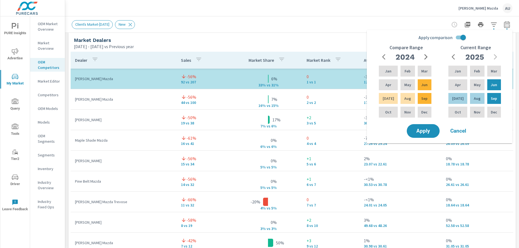
click at [457, 38] on input "Apply comparison" at bounding box center [462, 37] width 31 height 10
checkbox input "false"
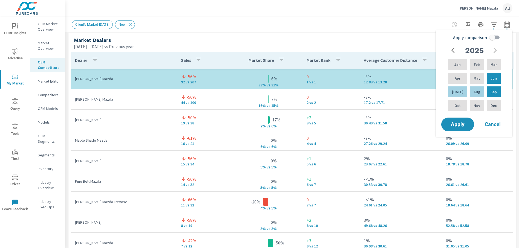
drag, startPoint x: 488, startPoint y: 79, endPoint x: 483, endPoint y: 85, distance: 7.7
click at [488, 79] on div "Jun" at bounding box center [494, 78] width 16 height 13
click at [476, 94] on p "Aug" at bounding box center [476, 91] width 7 height 5
click at [459, 125] on span "Apply" at bounding box center [457, 124] width 22 height 5
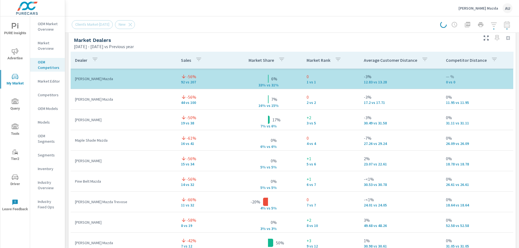
scroll to position [351, 0]
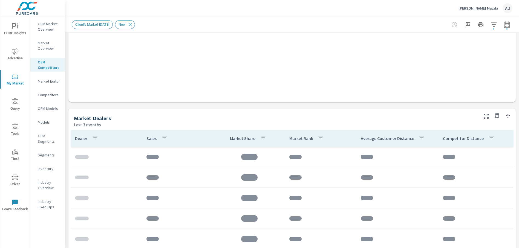
scroll to position [197, 0]
click at [72, 103] on div "Market View Last 3 months .map-bw_svg__st2{fill:#fdfefe}.map-bw_svg__st4{fill:#…" at bounding box center [292, 195] width 454 height 718
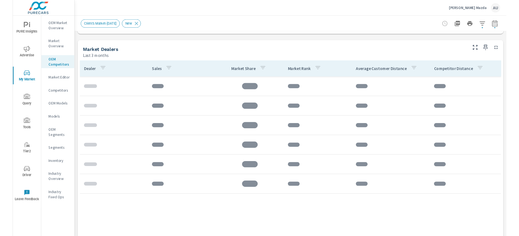
scroll to position [276, 0]
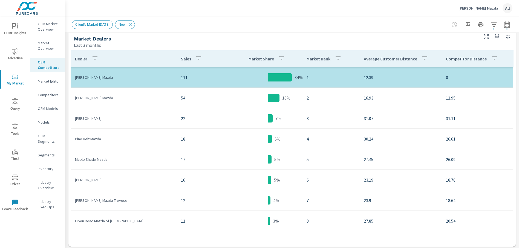
click at [254, 40] on div "Market Dealers" at bounding box center [275, 39] width 403 height 6
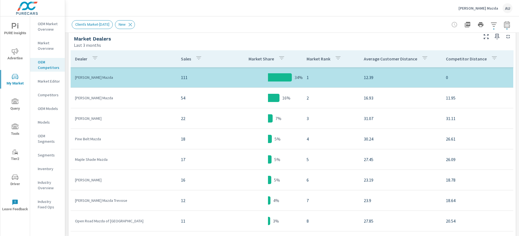
click at [243, 23] on div "Client's Market-[DATE] New" at bounding box center [254, 24] width 364 height 9
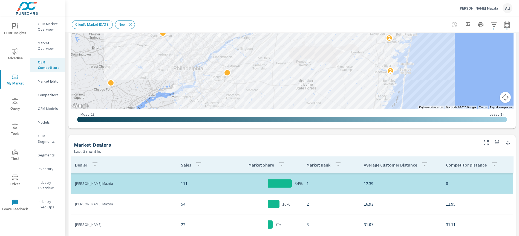
scroll to position [56, 0]
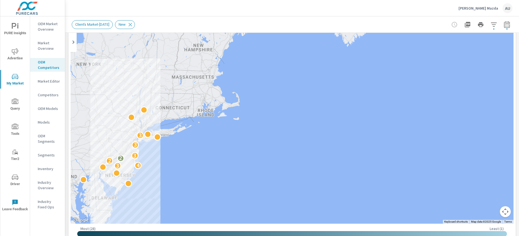
drag, startPoint x: 191, startPoint y: 16, endPoint x: 185, endPoint y: 30, distance: 15.1
click at [191, 16] on header "[PERSON_NAME] Mazda AU" at bounding box center [292, 8] width 454 height 16
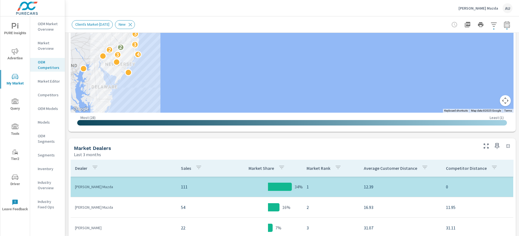
scroll to position [169, 0]
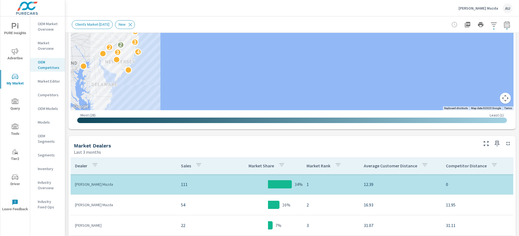
click at [65, 131] on div "PURE Insights Advertise My Market Query Tools Tier2 Driver Leave Feedback OEM M…" at bounding box center [32, 118] width 65 height 236
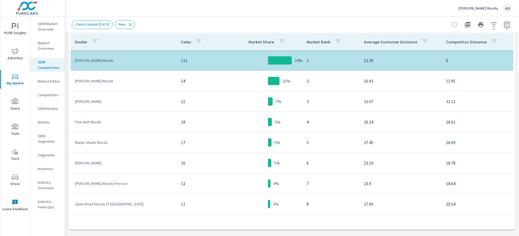
scroll to position [297, 0]
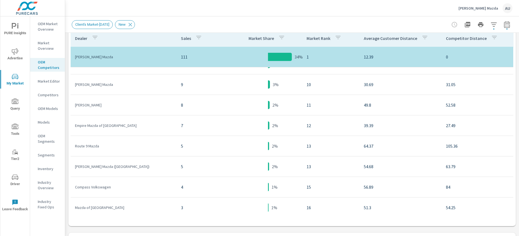
scroll to position [160, 0]
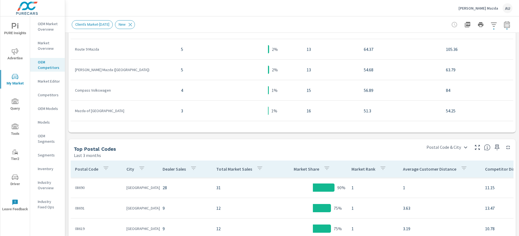
click at [66, 130] on div "Market View Last 3 months ← Move left → Move right ↑ Move up ↓ Move down + Zoom…" at bounding box center [292, 1] width 454 height 718
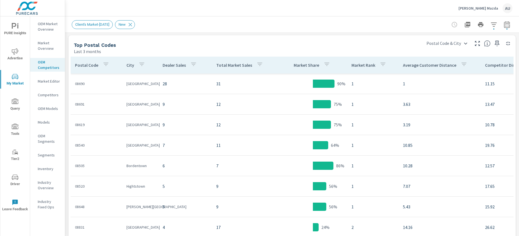
scroll to position [495, 0]
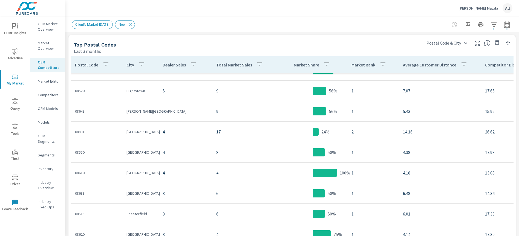
scroll to position [226, 0]
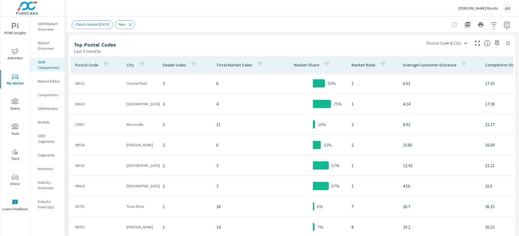
click at [46, 44] on p "Market Overview" at bounding box center [49, 45] width 23 height 11
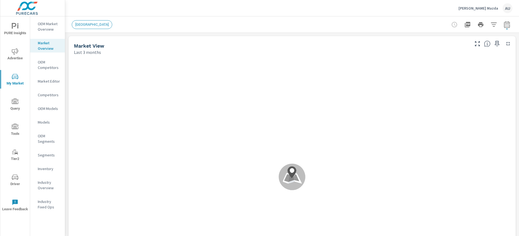
click at [81, 28] on div "[GEOGRAPHIC_DATA]" at bounding box center [92, 24] width 40 height 9
click at [82, 23] on span "[GEOGRAPHIC_DATA]" at bounding box center [92, 24] width 40 height 4
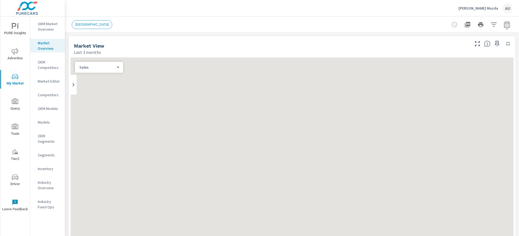
click at [88, 26] on span "[GEOGRAPHIC_DATA]" at bounding box center [92, 24] width 40 height 4
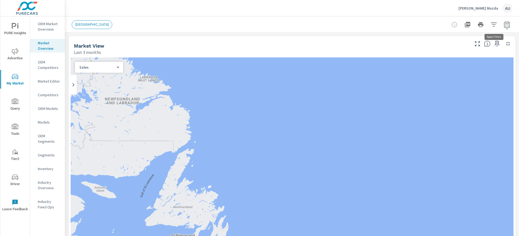
click at [493, 26] on icon "button" at bounding box center [493, 24] width 6 height 4
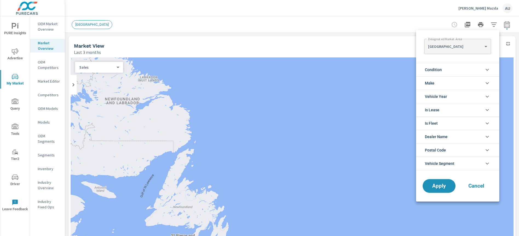
click at [450, 49] on body "PURE Insights Advertise My Market Query Tools Tier2 Driver Leave Feedback OEM M…" at bounding box center [259, 121] width 519 height 242
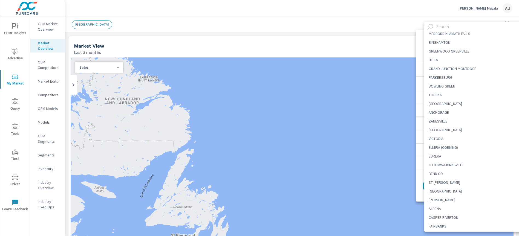
scroll to position [1650, 0]
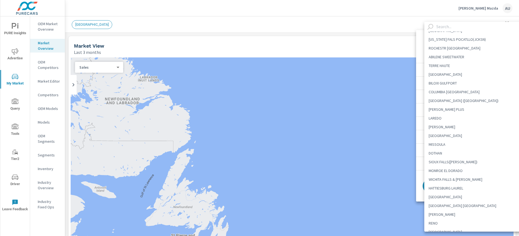
click at [442, 27] on input "text" at bounding box center [481, 27] width 94 height 10
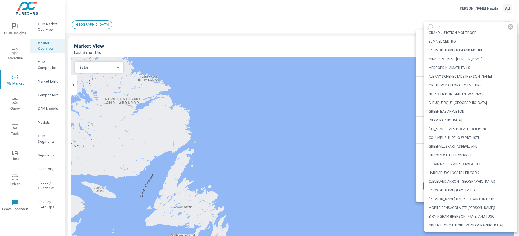
scroll to position [0, 0]
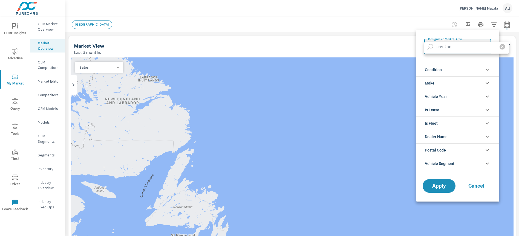
type input "trenton"
drag, startPoint x: 488, startPoint y: 45, endPoint x: 346, endPoint y: 37, distance: 142.2
click at [499, 45] on icon "button" at bounding box center [501, 46] width 5 height 5
drag, startPoint x: 346, startPoint y: 37, endPoint x: 342, endPoint y: 38, distance: 3.6
click at [342, 38] on Area "[GEOGRAPHIC_DATA] [US_STATE] [GEOGRAPHIC_DATA] FT WORTH [GEOGRAPHIC_DATA] [GEOG…" at bounding box center [259, 118] width 519 height 236
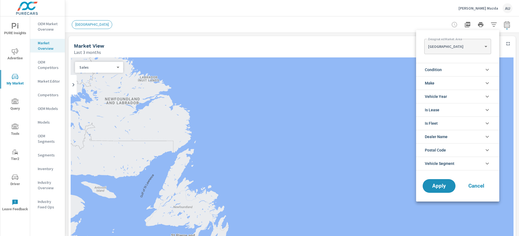
click at [50, 68] on div at bounding box center [259, 118] width 519 height 236
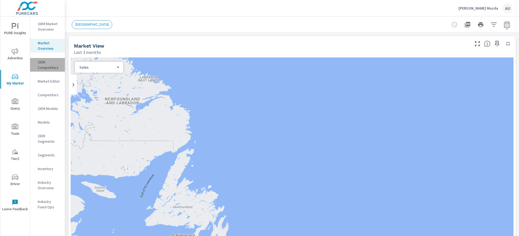
click at [44, 67] on p "OEM Competitors" at bounding box center [49, 64] width 23 height 11
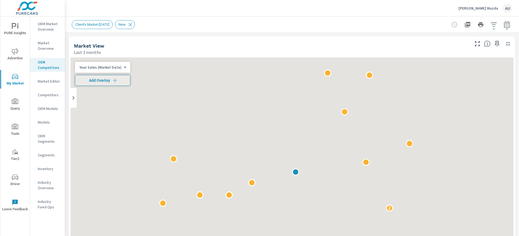
scroll to position [82, 0]
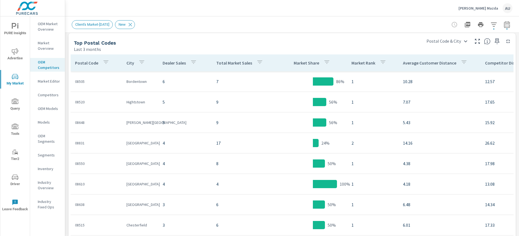
scroll to position [515, 0]
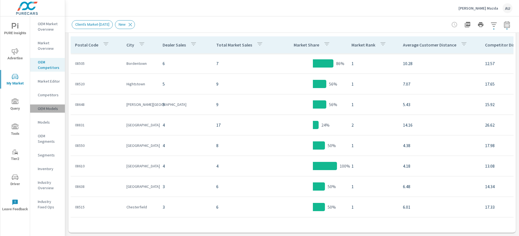
click at [48, 108] on p "OEM Models" at bounding box center [49, 108] width 23 height 5
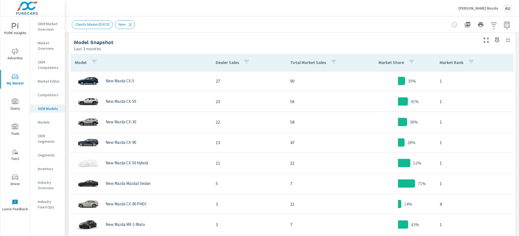
scroll to position [284, 0]
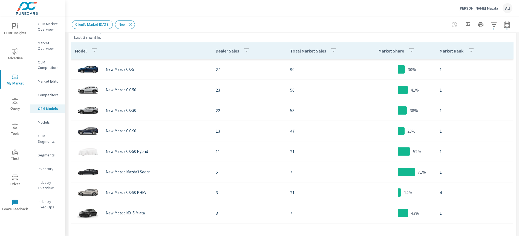
click at [242, 14] on div "[PERSON_NAME] Mazda AU" at bounding box center [292, 8] width 440 height 16
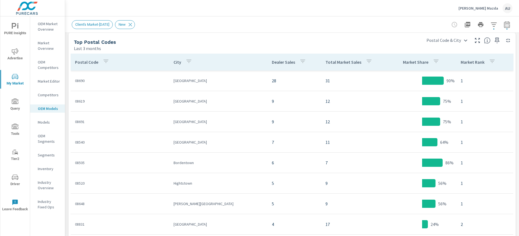
scroll to position [500, 0]
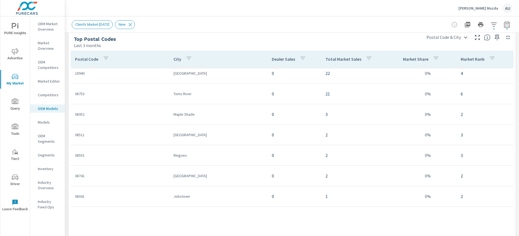
scroll to position [693, 0]
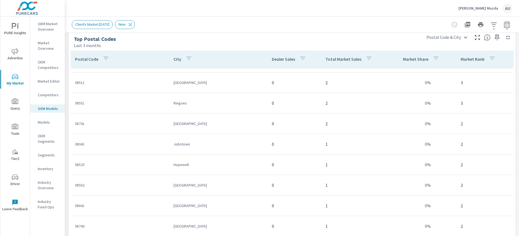
click at [43, 94] on p "Competitors" at bounding box center [49, 94] width 23 height 5
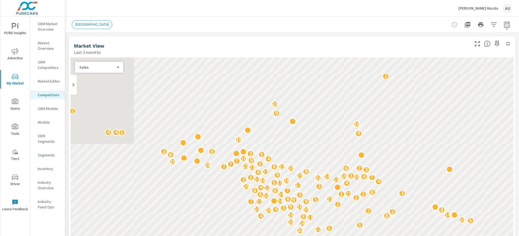
click at [20, 31] on span "PURE Insights" at bounding box center [15, 29] width 26 height 13
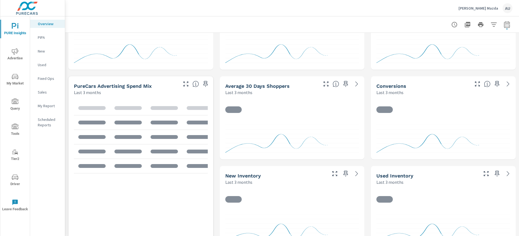
scroll to position [145, 0]
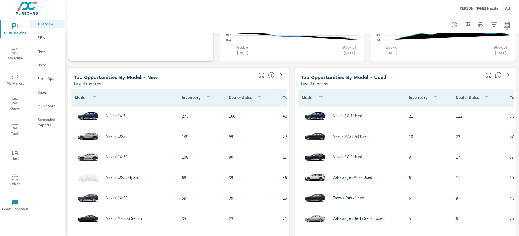
scroll to position [328, 0]
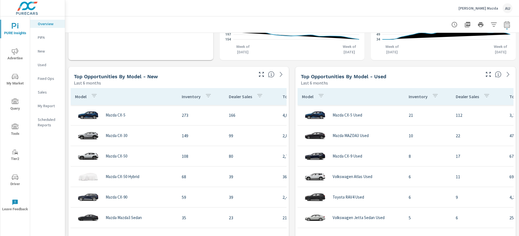
scroll to position [56, 0]
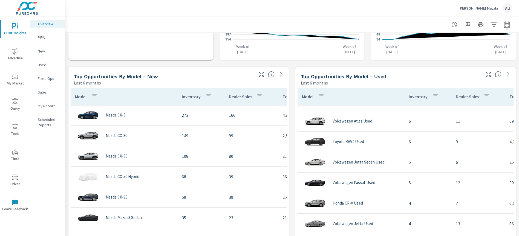
click at [291, 174] on div "Learn More The average dealer wastes 35% of their advertising and BDC efforts m…" at bounding box center [292, 153] width 454 height 897
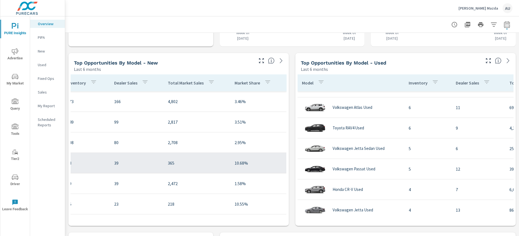
scroll to position [0, 0]
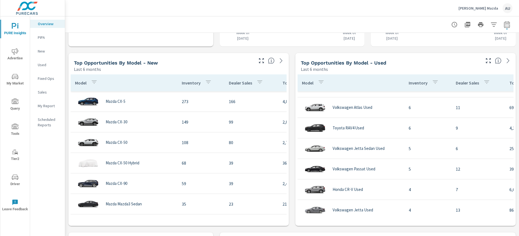
click at [291, 170] on div "Learn More The average dealer wastes 35% of their advertising and BDC efforts m…" at bounding box center [292, 139] width 454 height 897
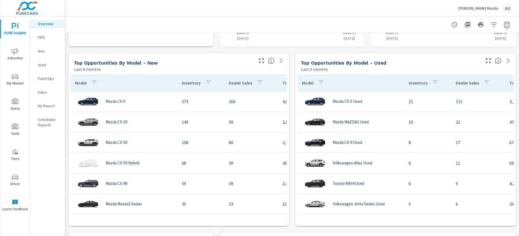
click at [292, 177] on div "Learn More The average dealer wastes 35% of their advertising and BDC efforts m…" at bounding box center [292, 139] width 454 height 897
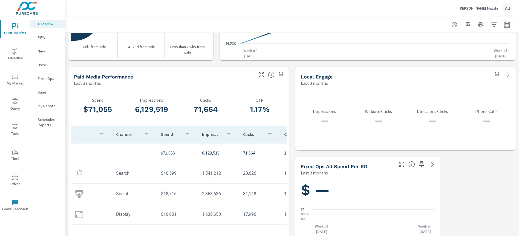
scroll to position [694, 0]
